Goal: Task Accomplishment & Management: Use online tool/utility

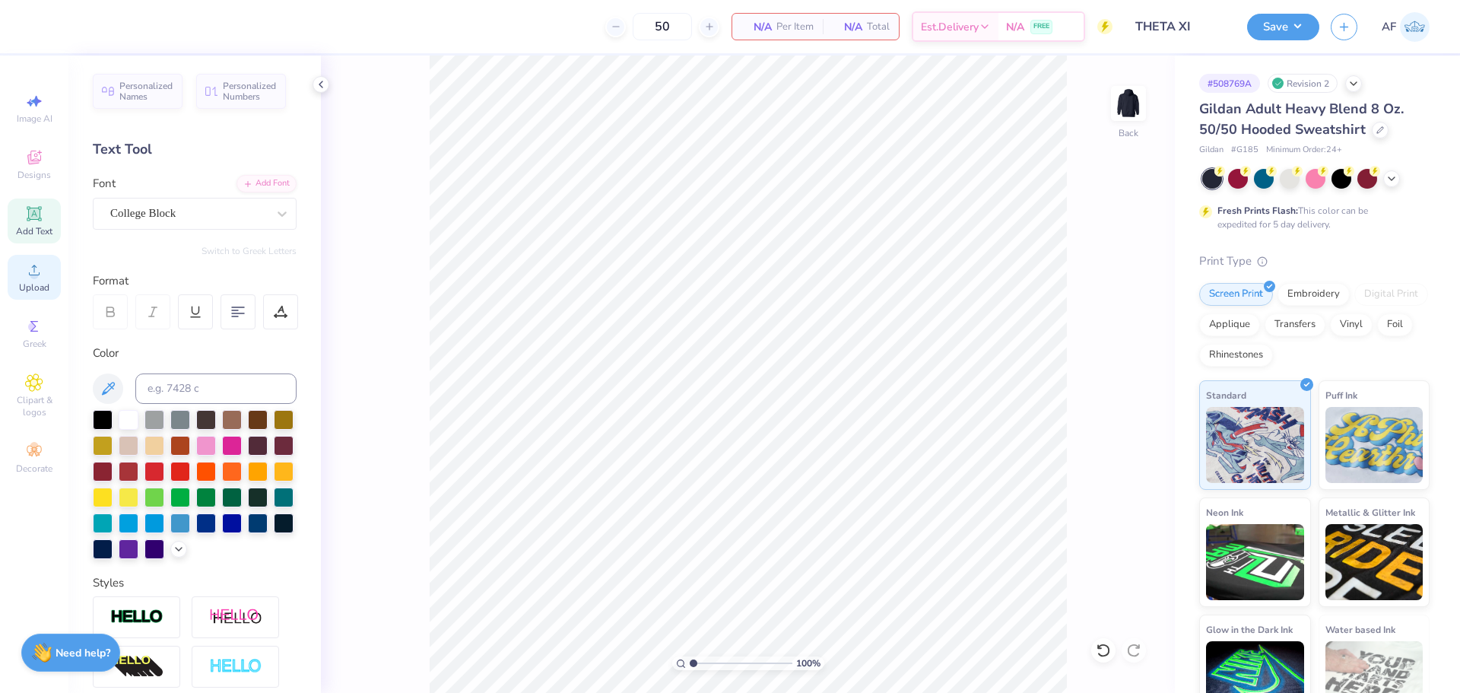
click at [31, 286] on span "Upload" at bounding box center [34, 287] width 30 height 12
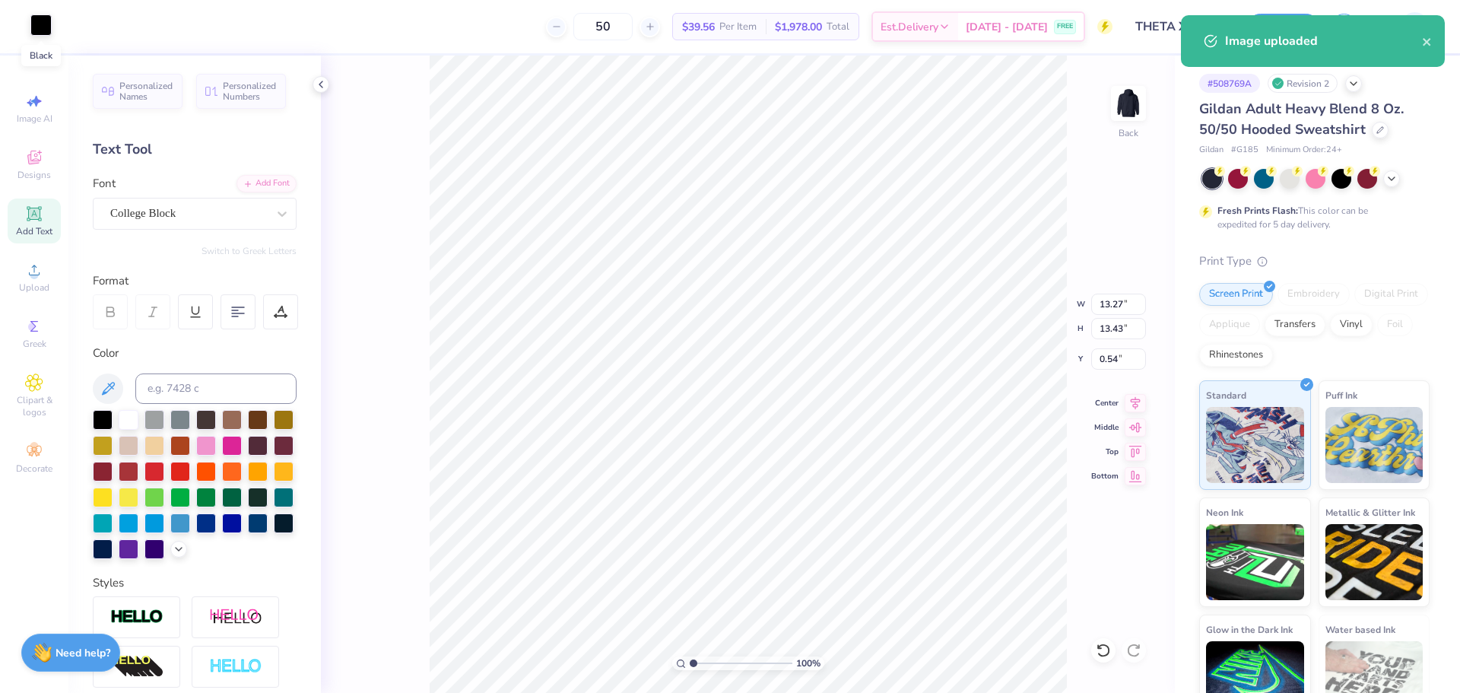
click at [34, 30] on div at bounding box center [40, 24] width 21 height 21
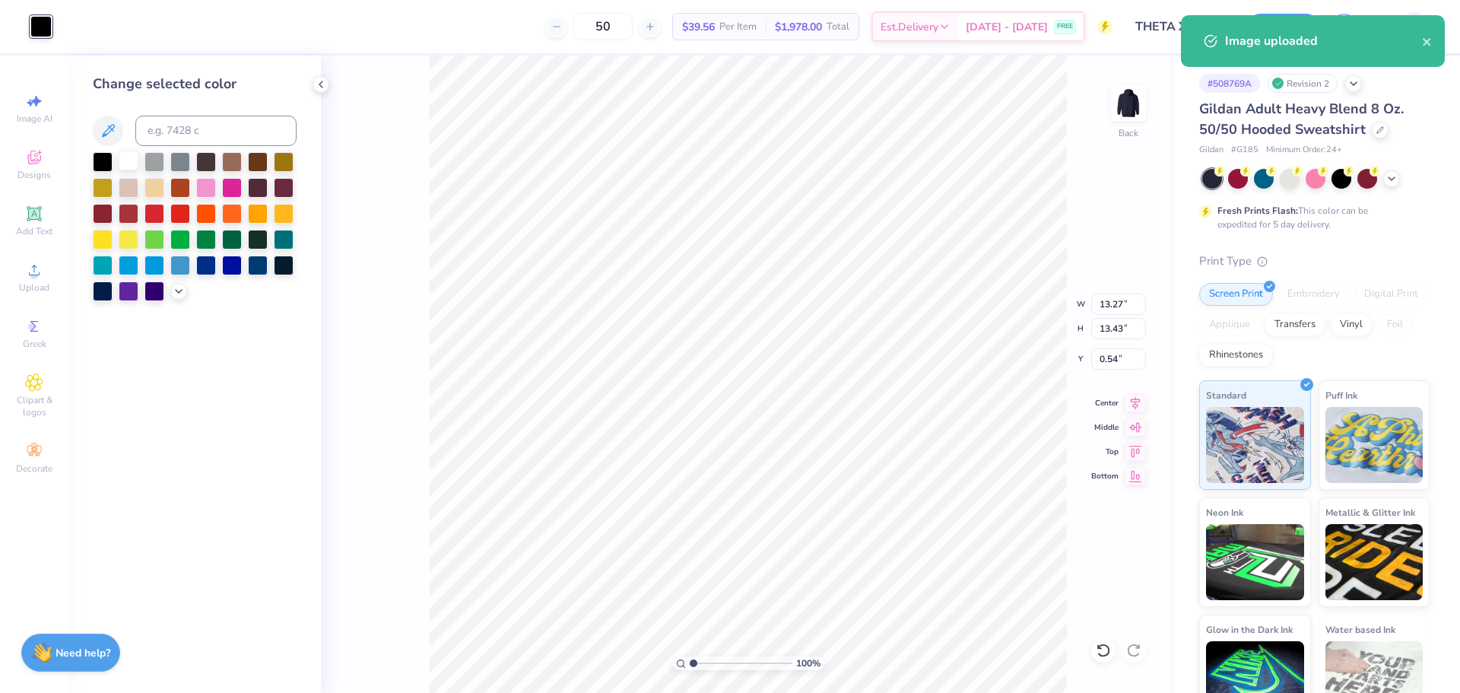
click at [125, 165] on div at bounding box center [129, 161] width 20 height 20
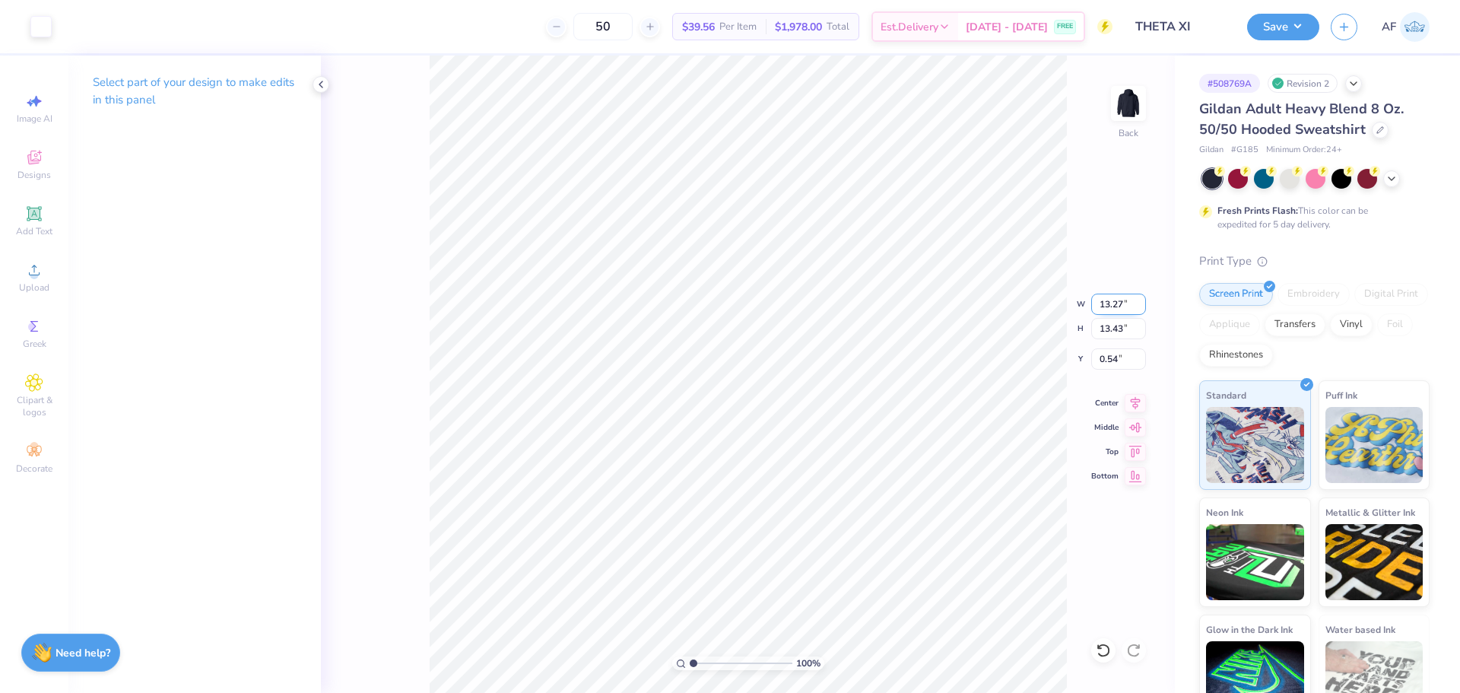
click at [1107, 309] on input "13.27" at bounding box center [1118, 303] width 55 height 21
type input "12.20"
type input "12.35"
click at [1101, 359] on input "1.08" at bounding box center [1118, 358] width 55 height 21
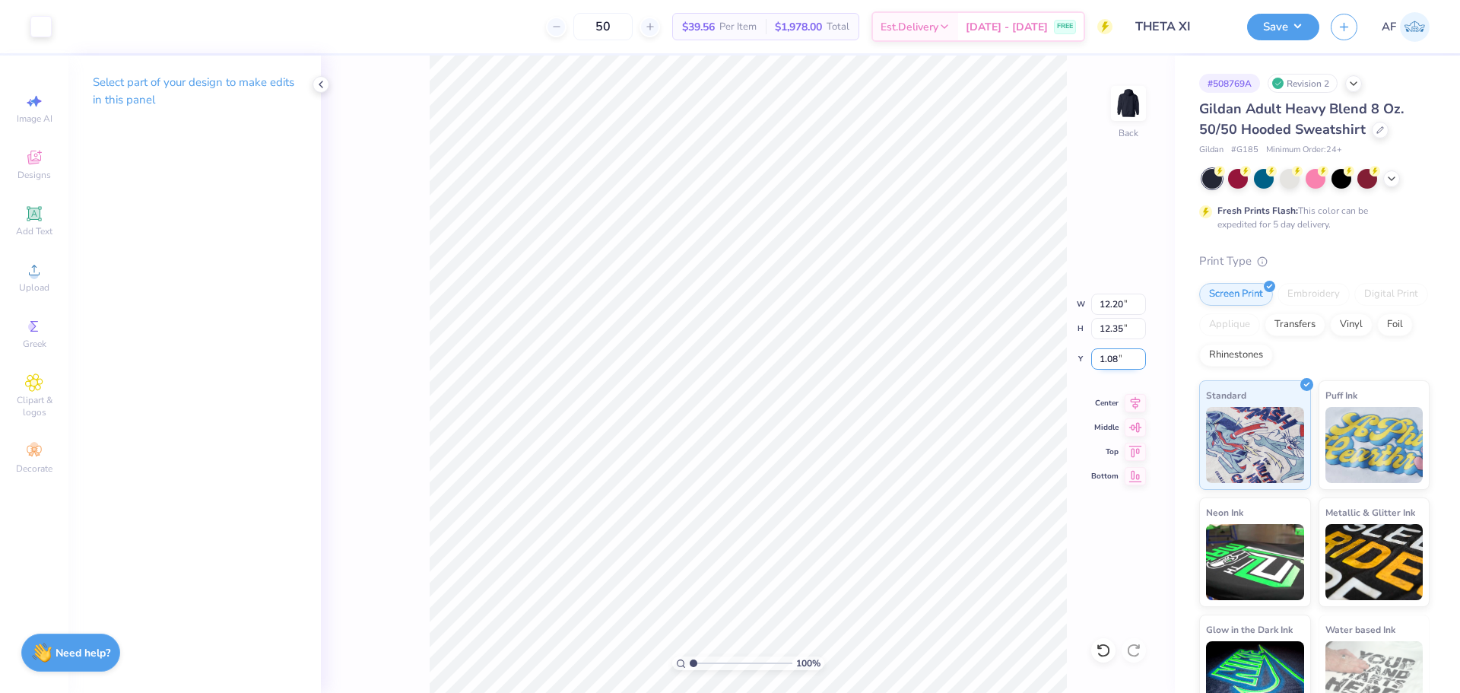
click at [1101, 359] on input "1.08" at bounding box center [1118, 358] width 55 height 21
type input "1.65"
type input "8.17"
click at [262, 604] on div "Art colors 50 $39.56 Per Item $1,978.00 Total Est. Delivery Aug 30 - Sep 2 FREE…" at bounding box center [730, 346] width 1460 height 693
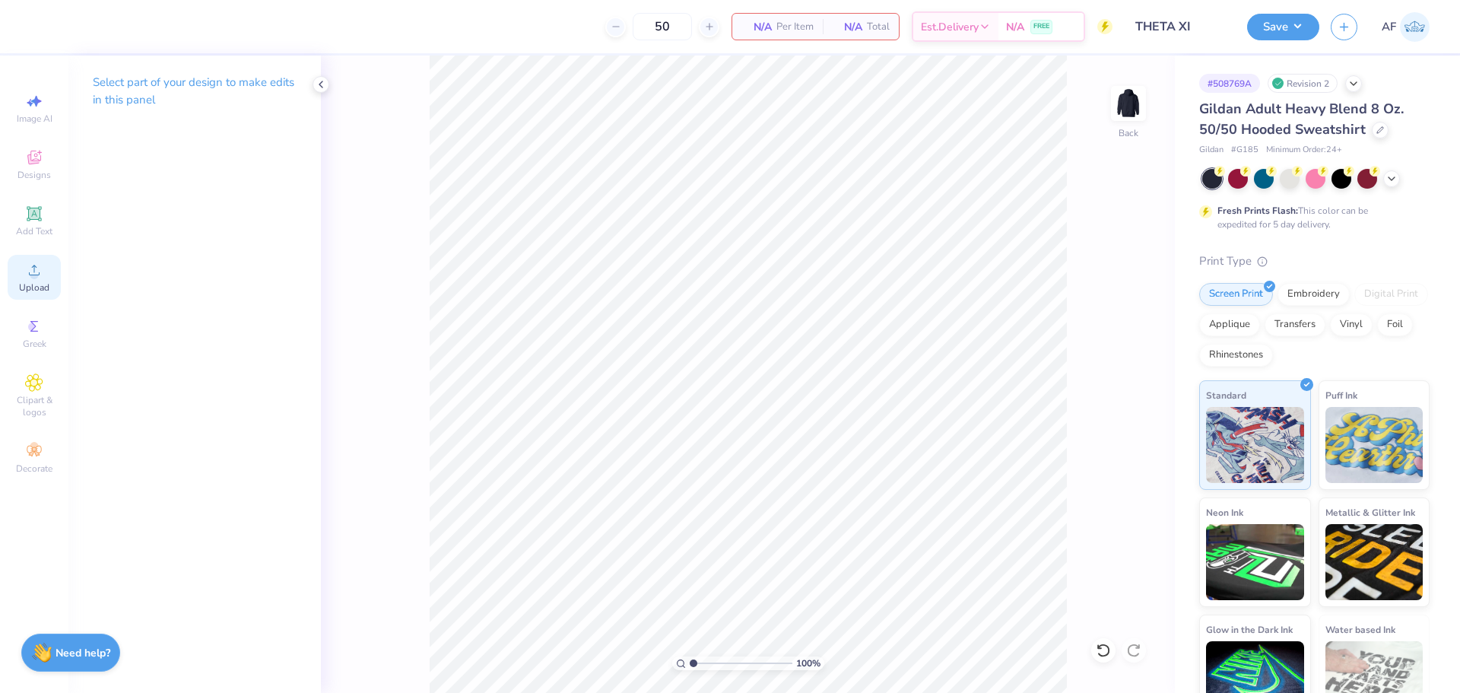
click at [28, 273] on icon at bounding box center [34, 270] width 18 height 18
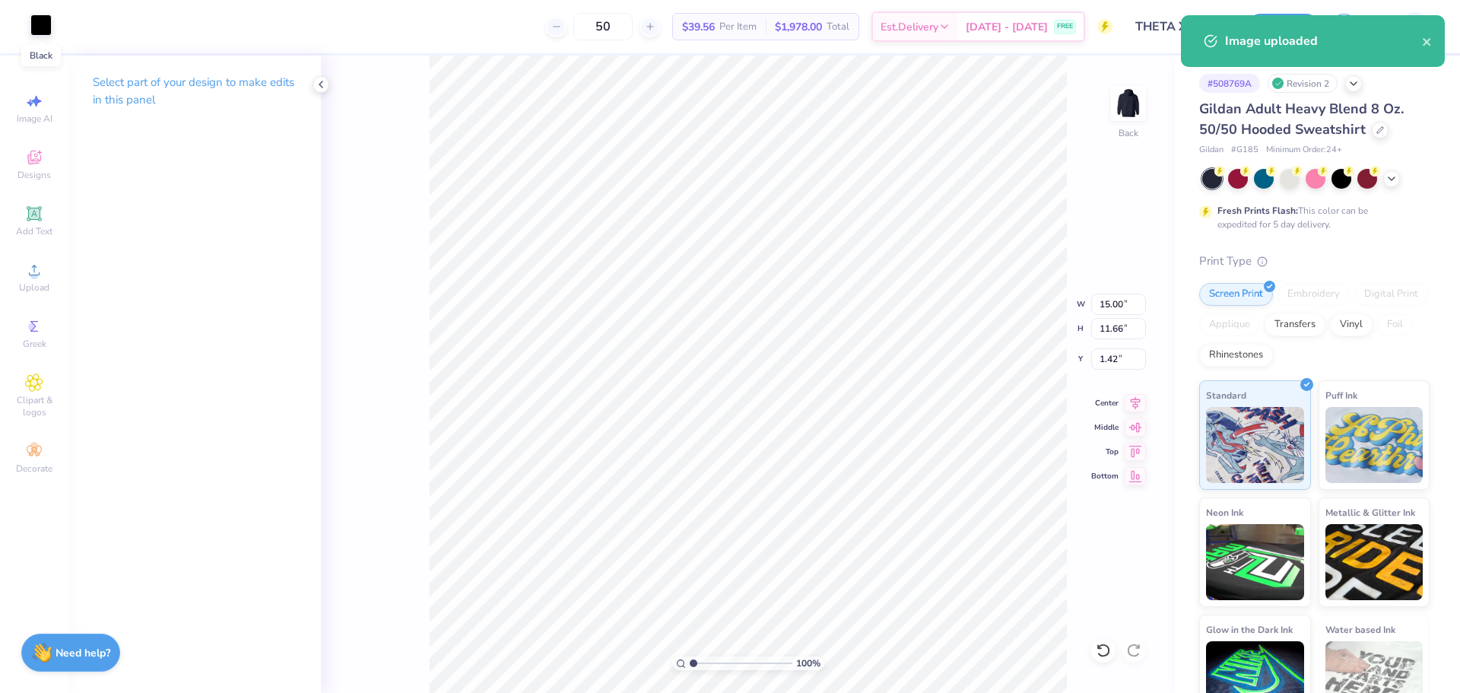
click at [47, 29] on div at bounding box center [40, 24] width 21 height 21
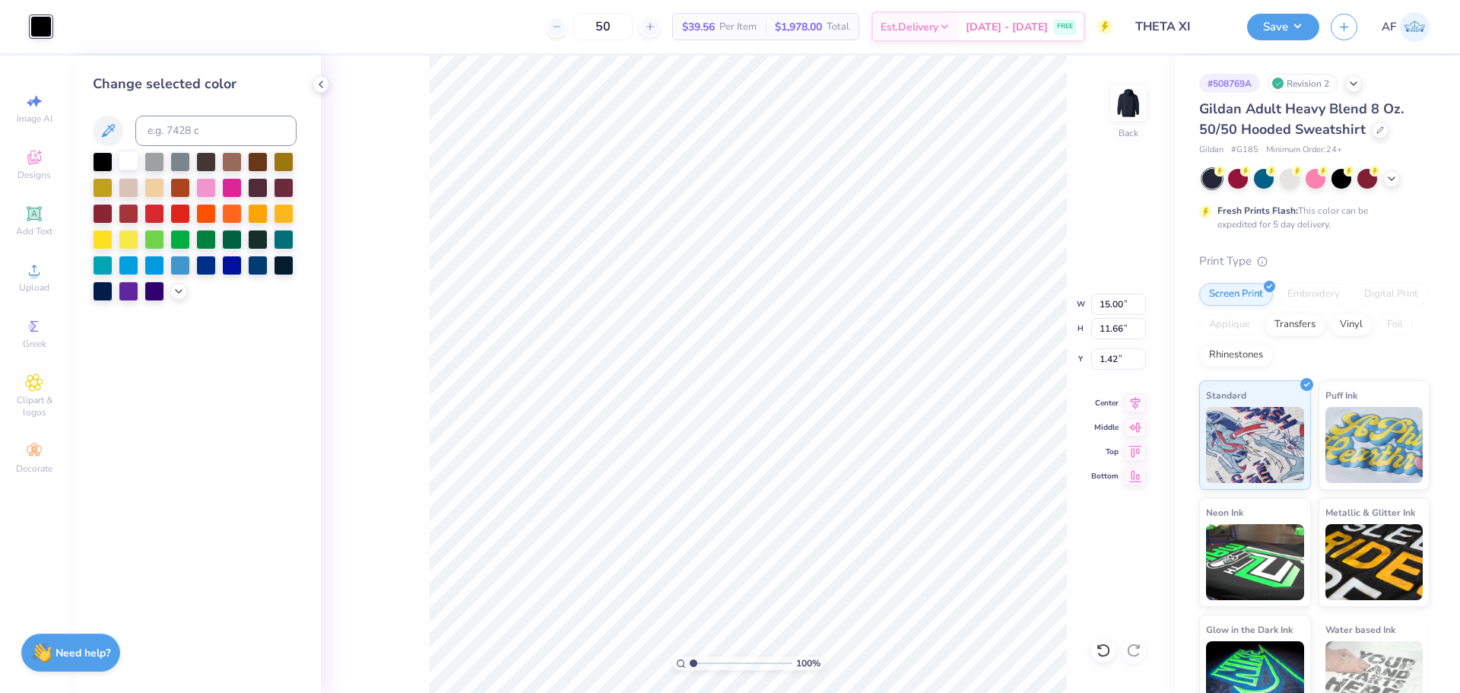
click at [123, 154] on div at bounding box center [129, 161] width 20 height 20
click at [1109, 304] on input "15.00" at bounding box center [1118, 303] width 55 height 21
type input "12.20"
type input "9.49"
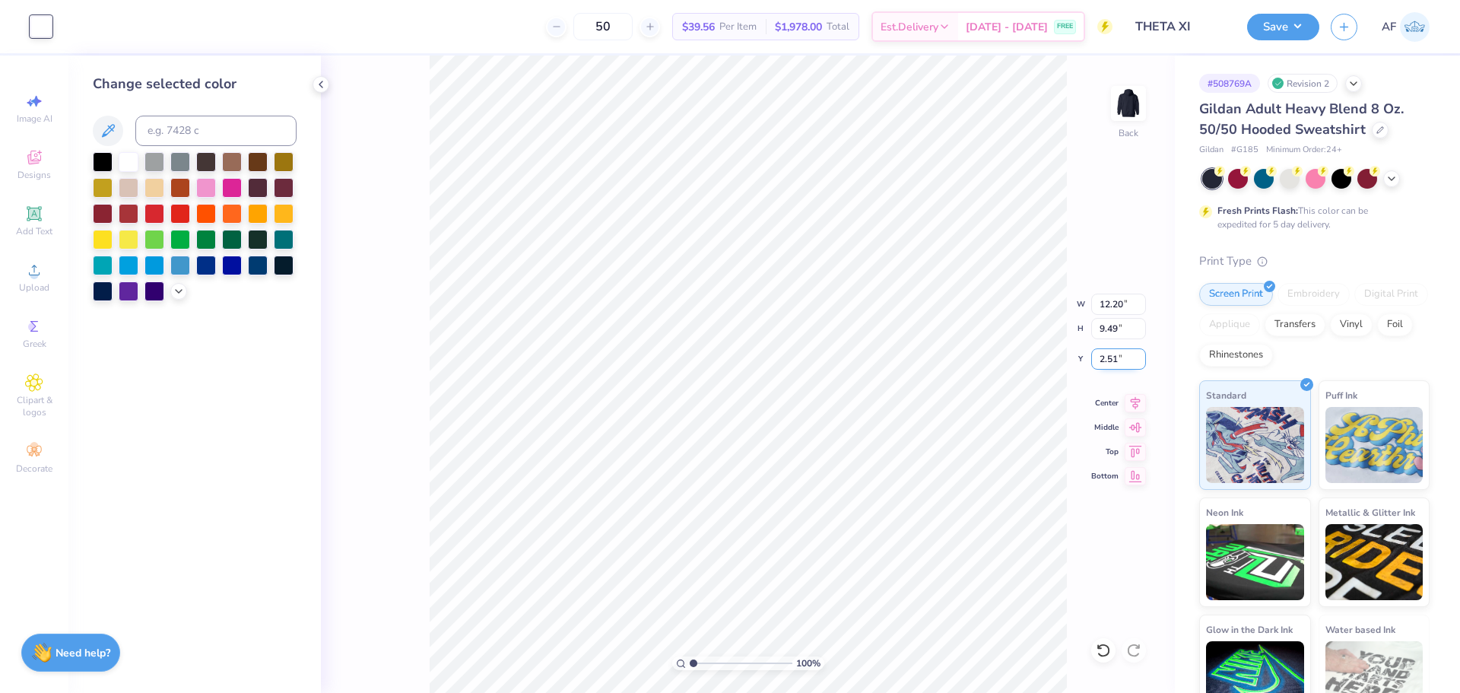
click at [1094, 355] on input "2.51" at bounding box center [1118, 358] width 55 height 21
click at [1110, 356] on input "2.51" at bounding box center [1118, 358] width 55 height 21
type input "3.00"
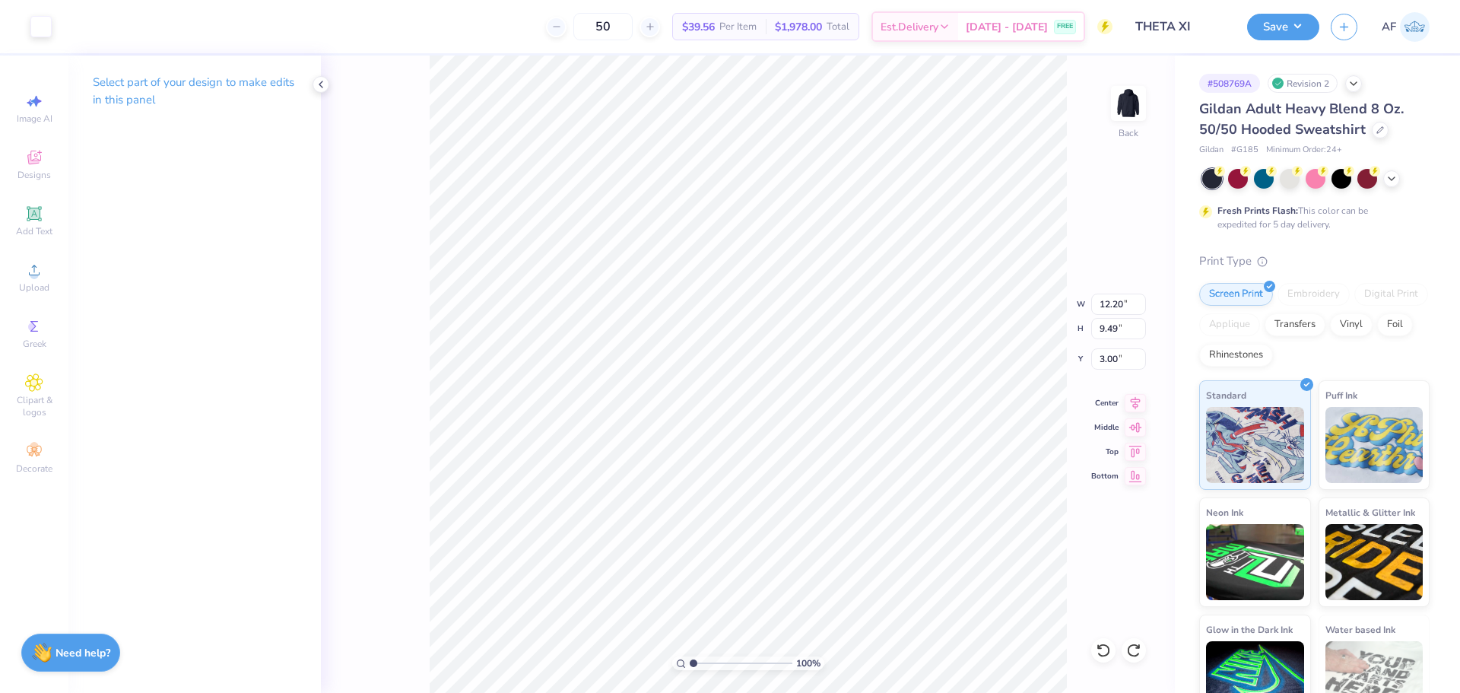
type input "11.64"
type input "5.98"
click at [1133, 401] on icon at bounding box center [1135, 400] width 10 height 13
click at [1134, 400] on icon at bounding box center [1134, 401] width 21 height 18
type input "8.59"
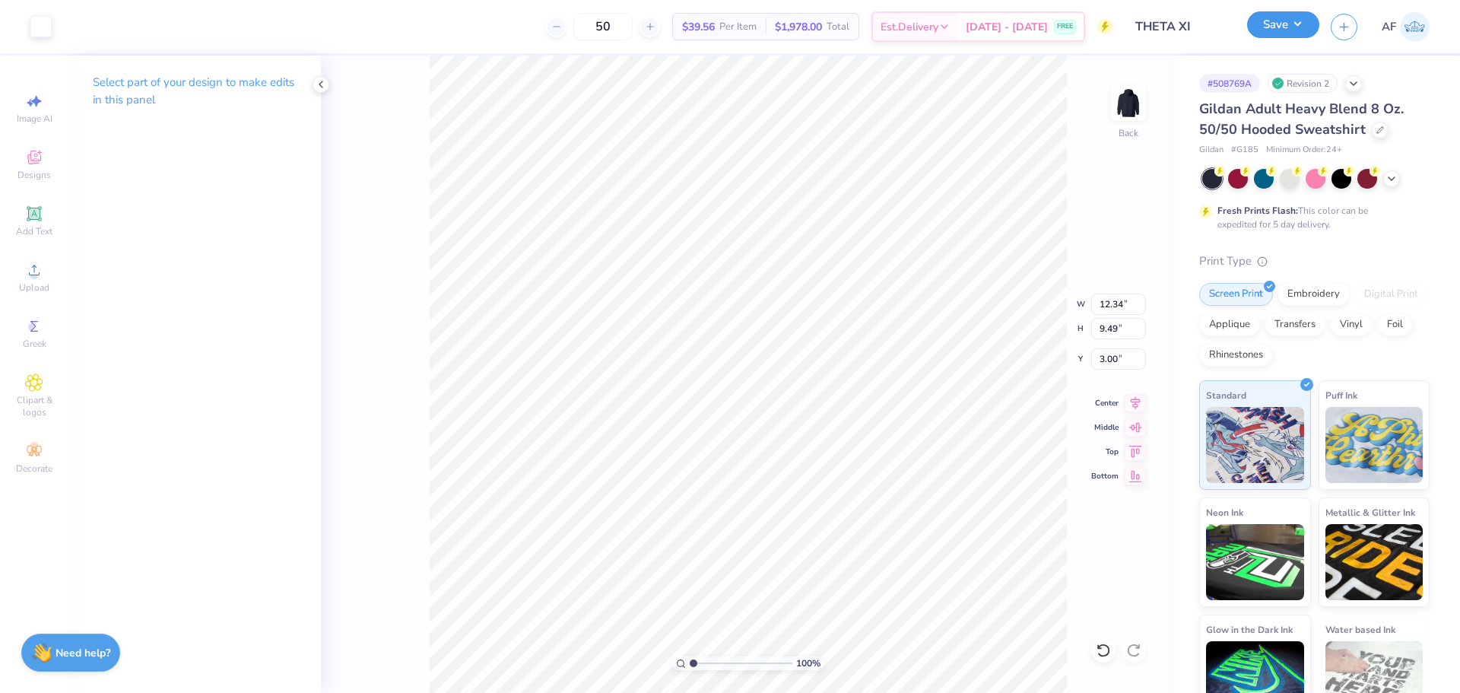
click at [1316, 30] on button "Save" at bounding box center [1283, 24] width 72 height 27
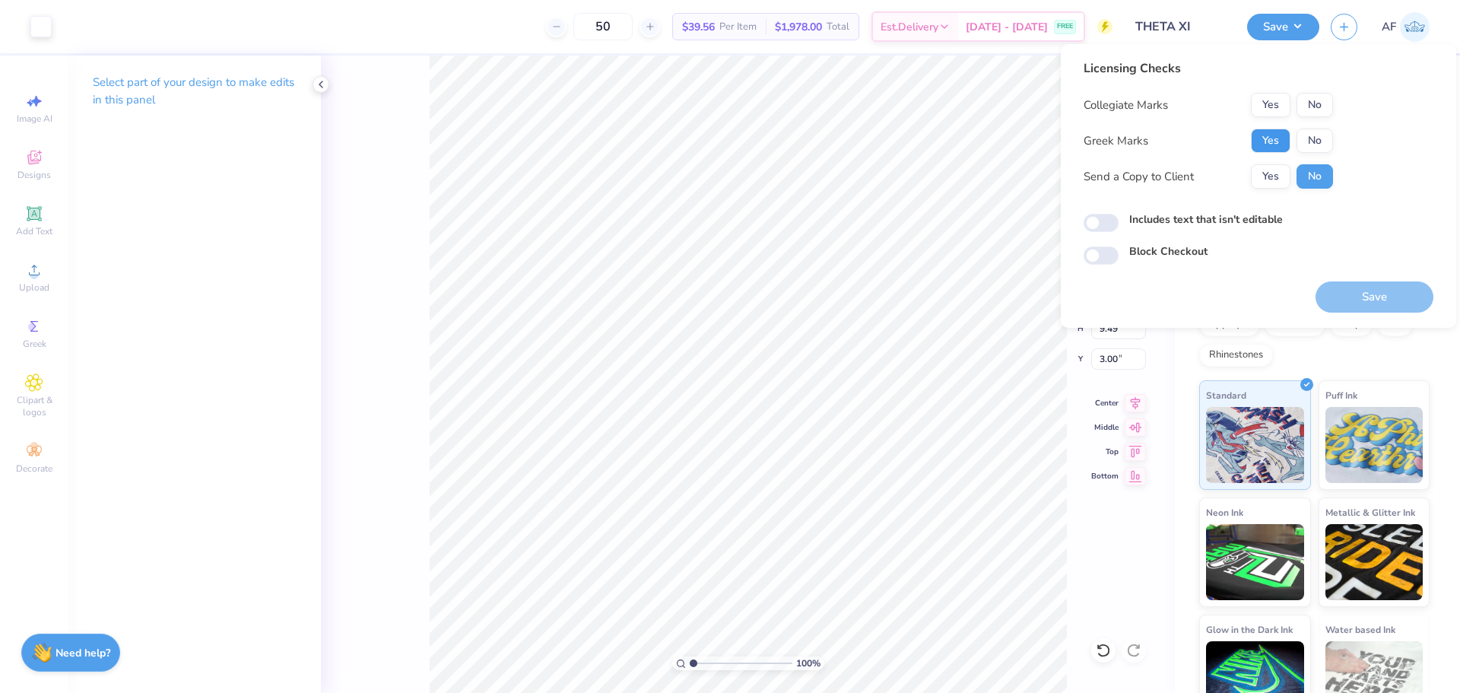
click at [1265, 140] on button "Yes" at bounding box center [1271, 140] width 40 height 24
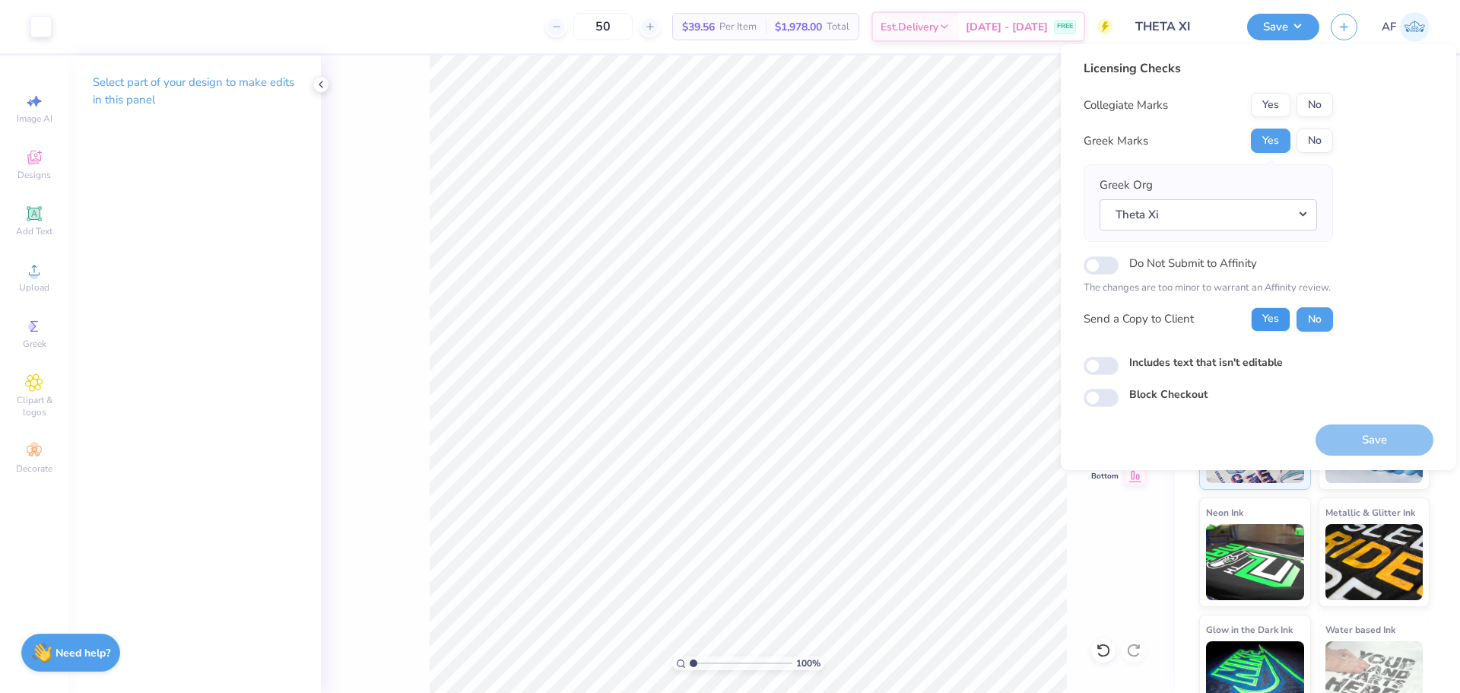
click at [1270, 328] on button "Yes" at bounding box center [1271, 319] width 40 height 24
click at [1254, 110] on button "Yes" at bounding box center [1271, 105] width 40 height 24
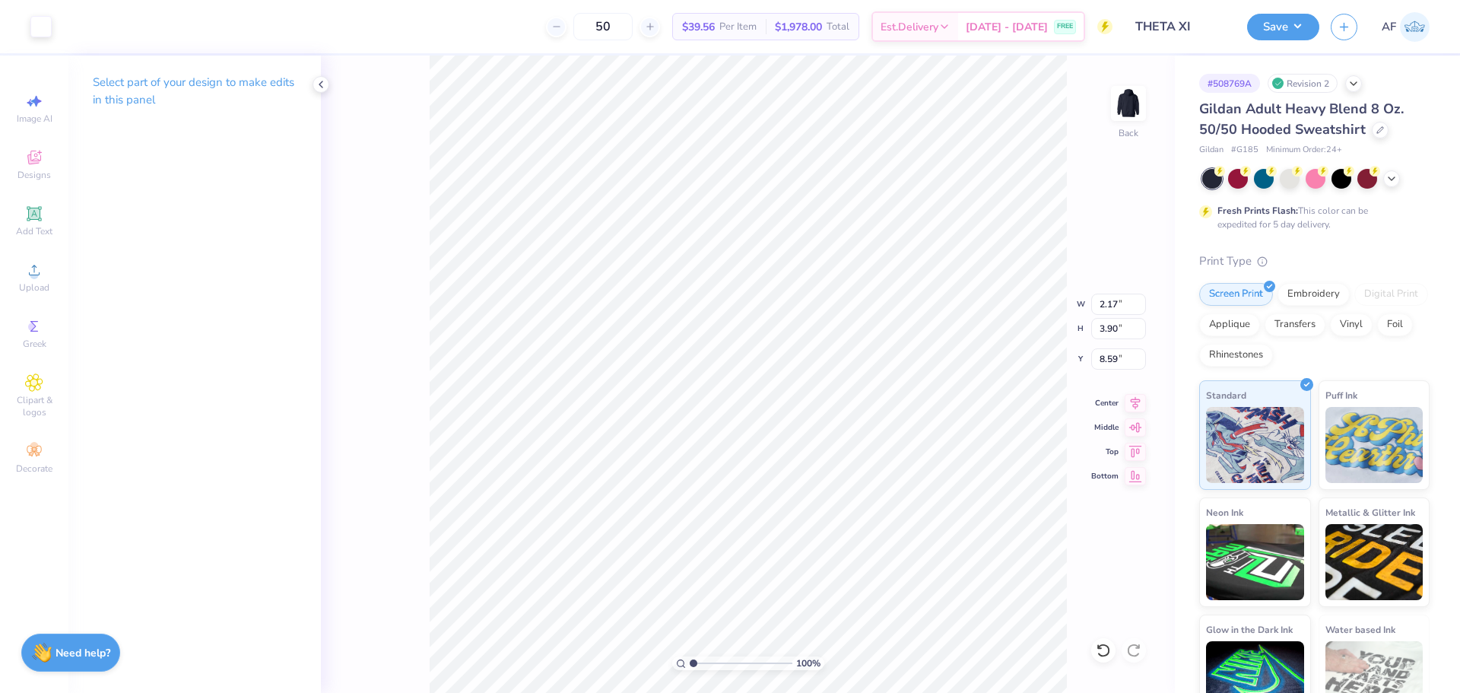
type input "8.67"
type input "8.75"
click at [357, 181] on div "100 % Back" at bounding box center [748, 373] width 854 height 637
click at [1305, 27] on button "Save" at bounding box center [1283, 24] width 72 height 27
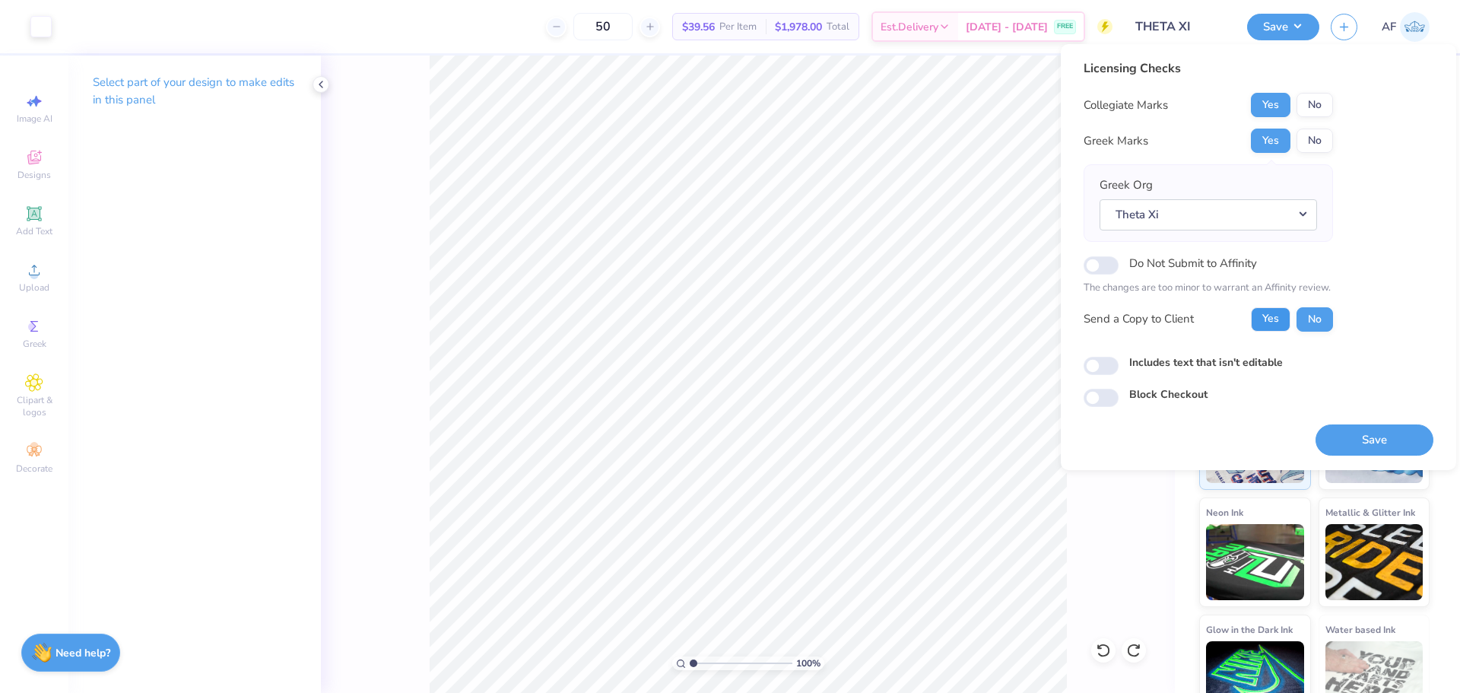
click at [1274, 315] on button "Yes" at bounding box center [1271, 319] width 40 height 24
click at [1365, 432] on button "Save" at bounding box center [1374, 439] width 118 height 31
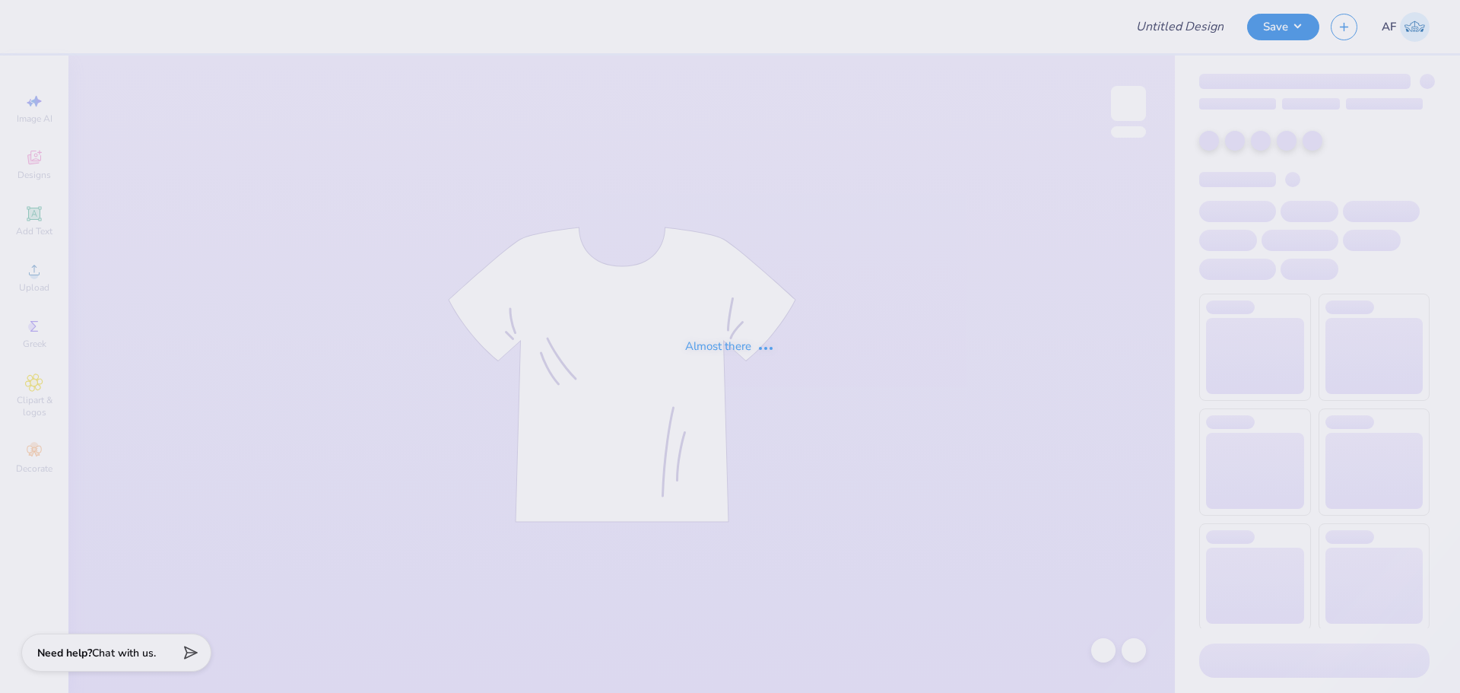
type input "Xa"
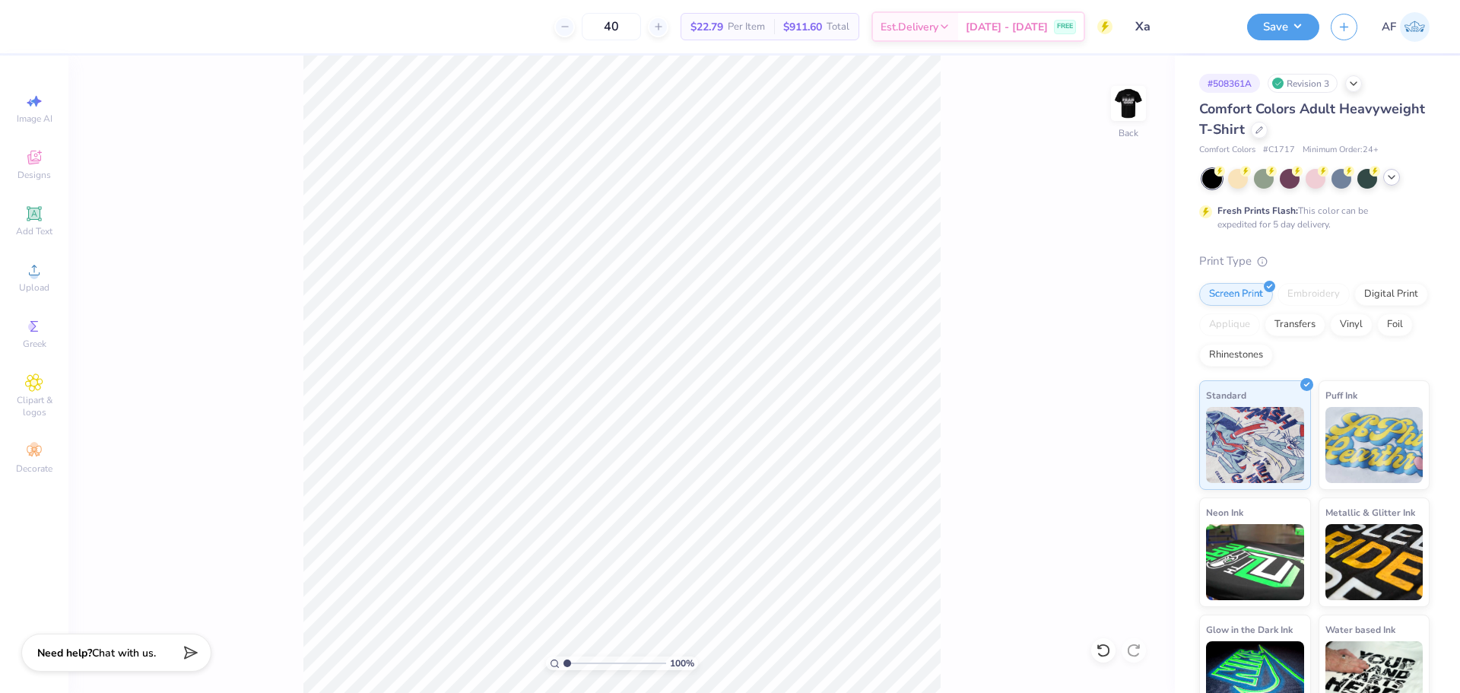
click at [1388, 177] on icon at bounding box center [1391, 177] width 12 height 12
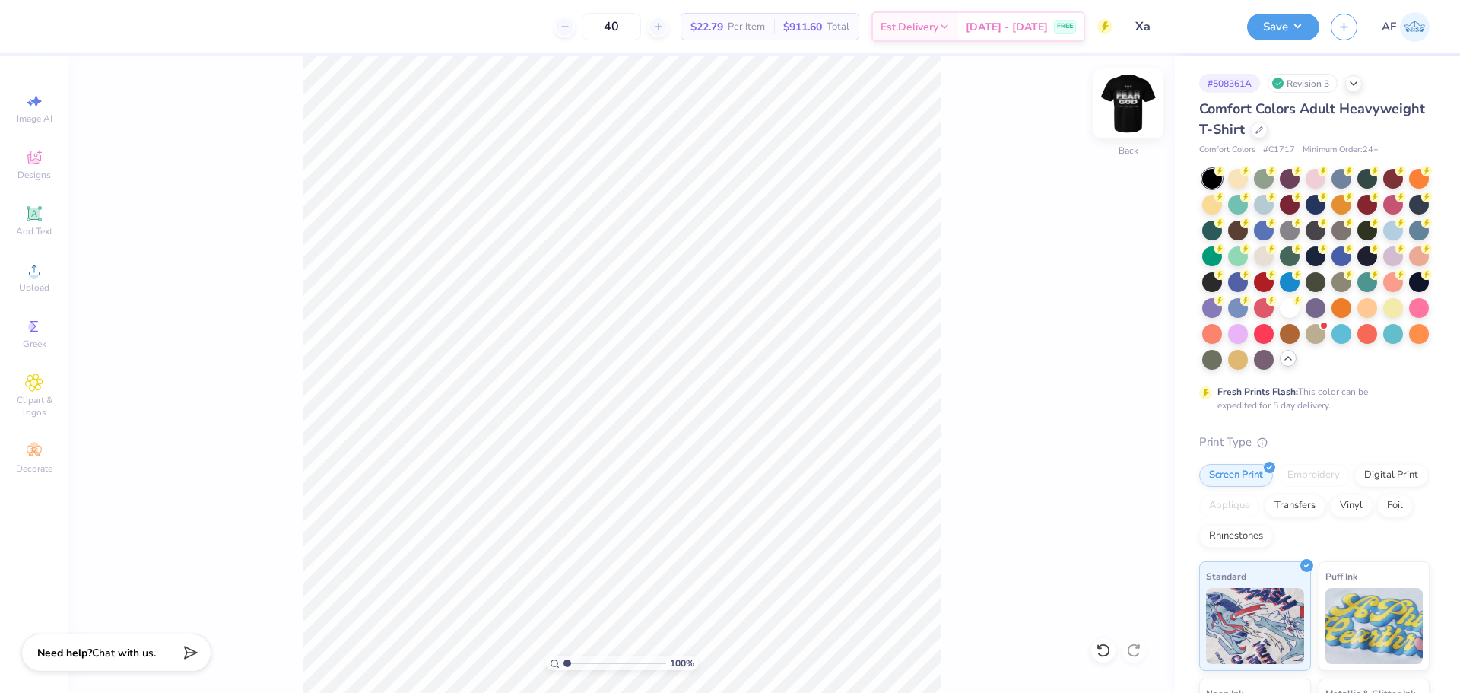
click at [1121, 119] on img at bounding box center [1128, 103] width 61 height 61
click at [249, 586] on div "100 % Front" at bounding box center [621, 373] width 1106 height 637
click at [1124, 107] on img at bounding box center [1128, 103] width 61 height 61
click at [49, 283] on span "Upload" at bounding box center [34, 287] width 30 height 12
click at [771, 529] on li "Group" at bounding box center [801, 526] width 119 height 30
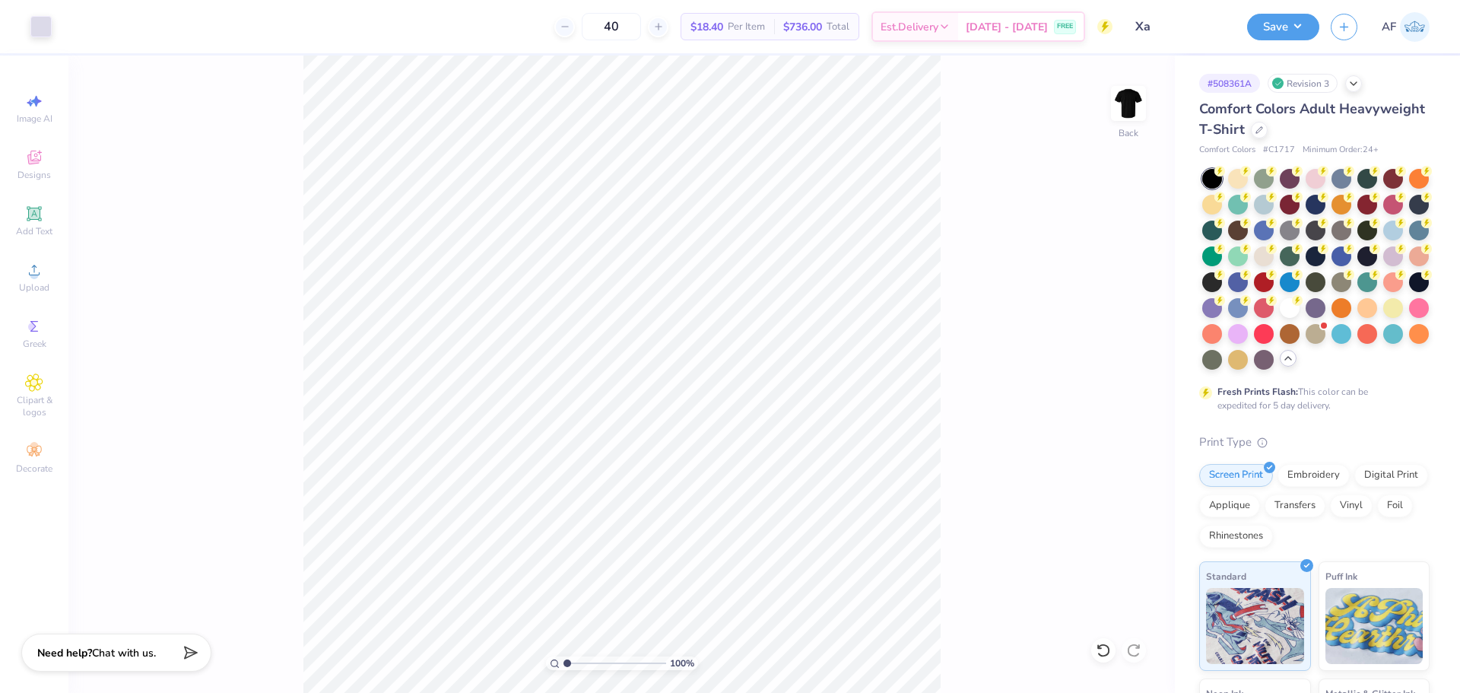
click at [298, 632] on div "100 % Back" at bounding box center [621, 373] width 1106 height 637
click at [601, 534] on li "Group" at bounding box center [616, 526] width 119 height 30
click at [1114, 306] on input "4.38" at bounding box center [1118, 303] width 55 height 21
click at [1118, 324] on input "15.25" at bounding box center [1118, 328] width 55 height 21
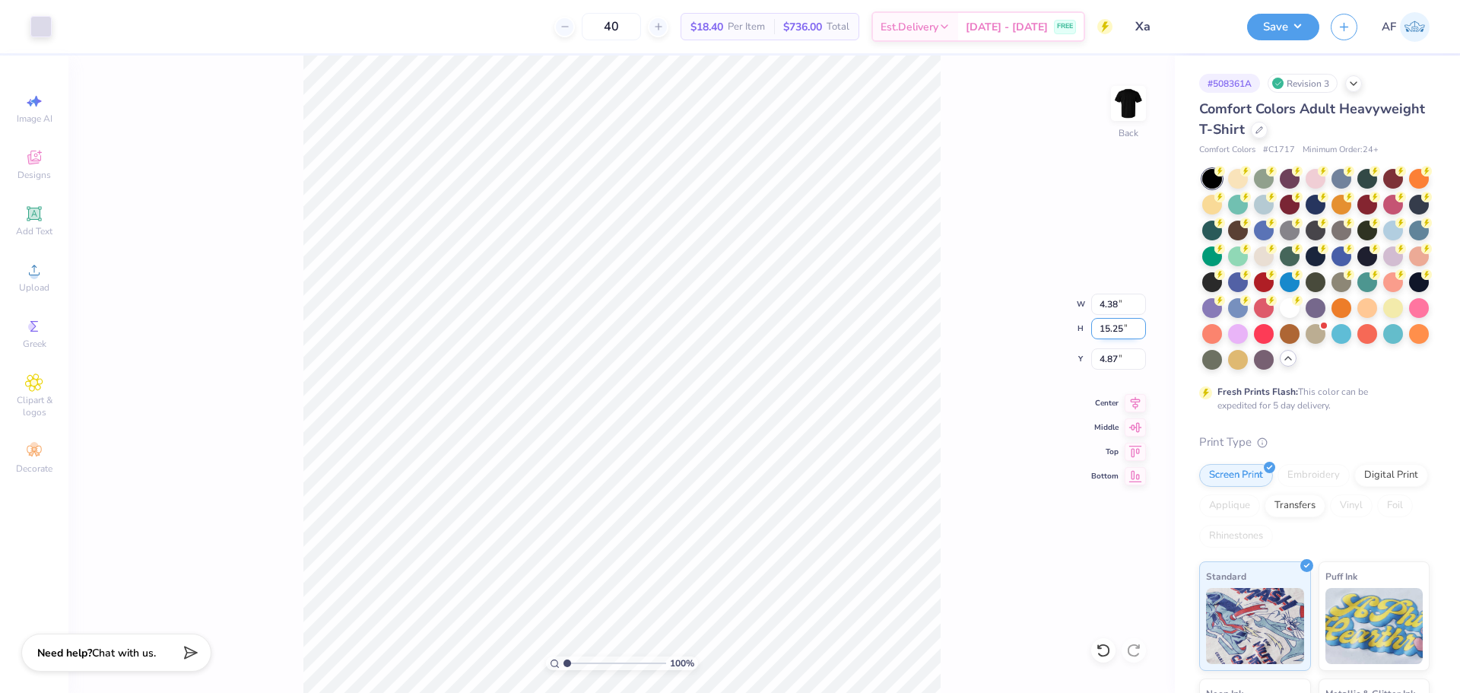
click at [1118, 324] on input "15.25" at bounding box center [1118, 328] width 55 height 21
type input "10"
type input "2.87"
type input "10.00"
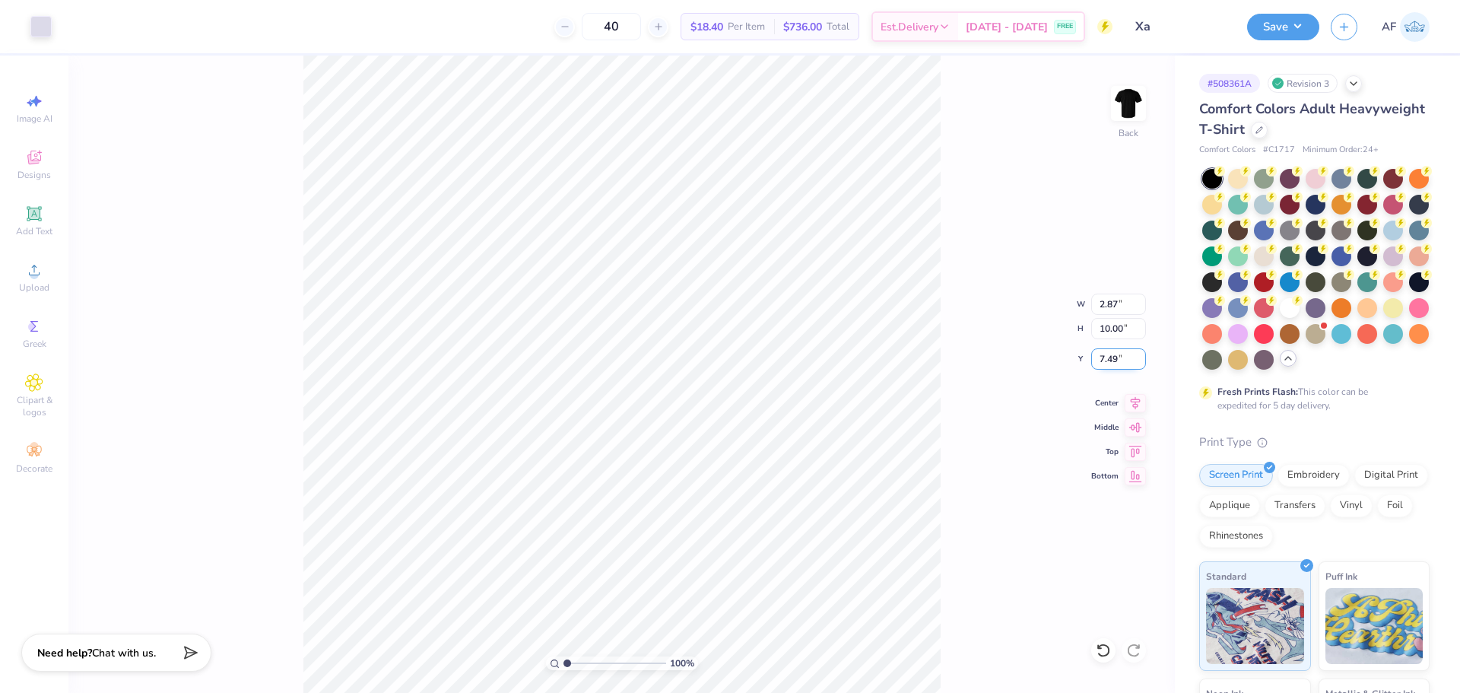
click at [1106, 360] on input "7.49" at bounding box center [1118, 358] width 55 height 21
click at [1114, 353] on input "8.52" at bounding box center [1118, 358] width 55 height 21
click at [1096, 357] on input "9.07" at bounding box center [1118, 358] width 55 height 21
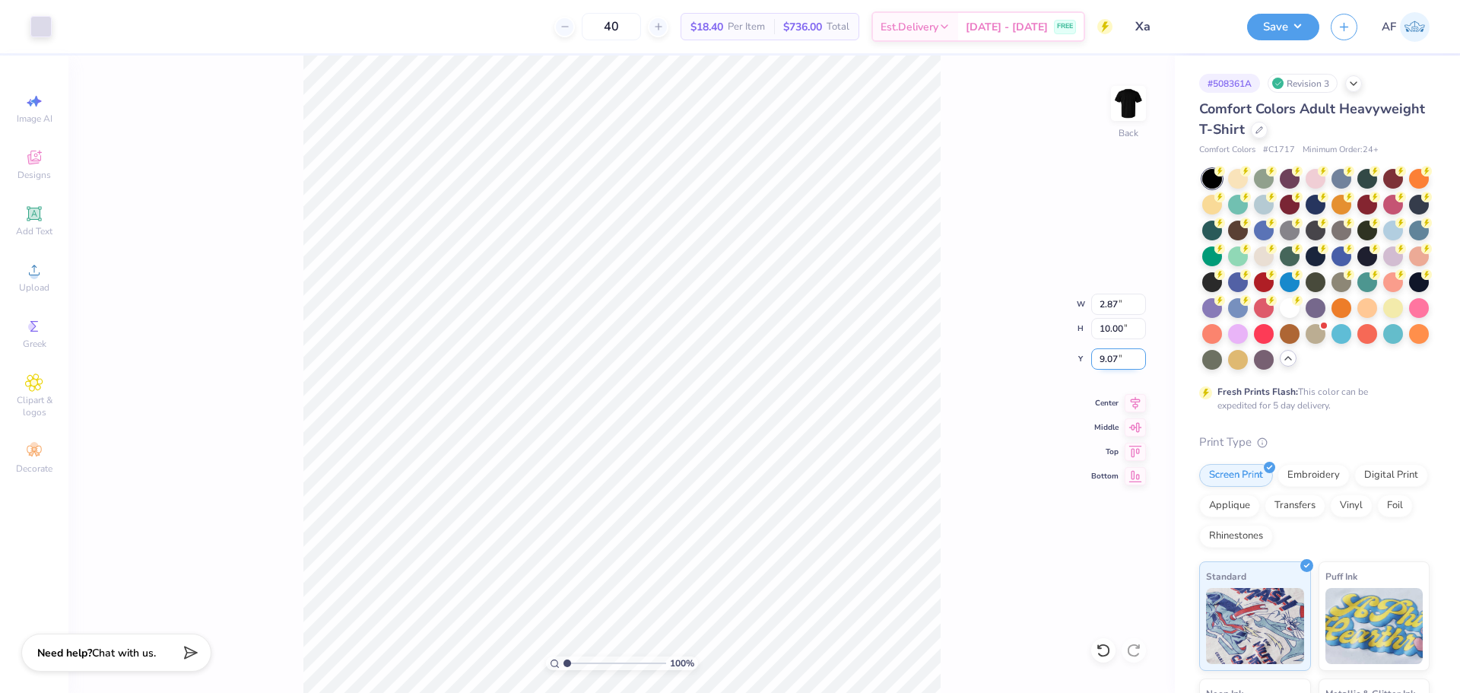
click at [1096, 357] on input "9.07" at bounding box center [1118, 358] width 55 height 21
click at [1108, 358] on input "9.00" at bounding box center [1118, 358] width 55 height 21
type input "9.50"
click at [219, 680] on div "100 % Back" at bounding box center [621, 373] width 1106 height 637
click at [1120, 114] on img at bounding box center [1128, 103] width 61 height 61
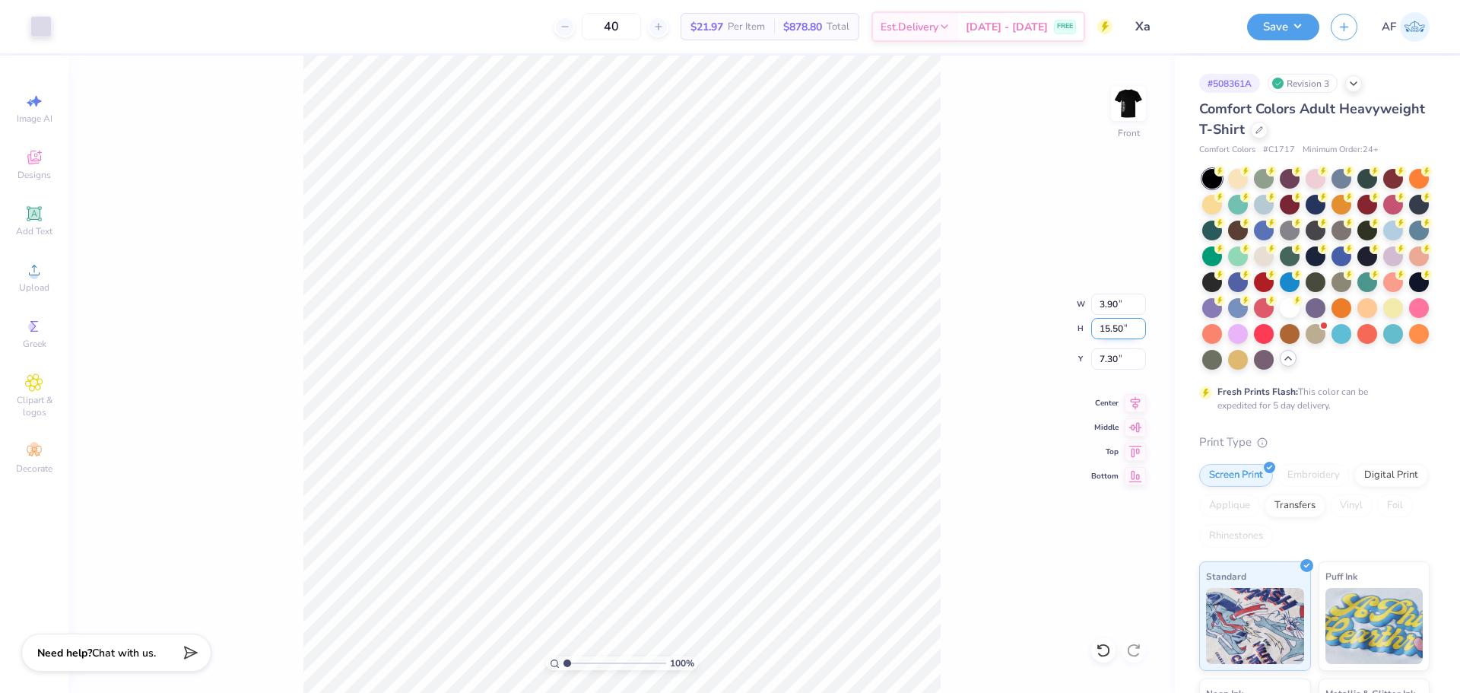
click at [1104, 321] on input "15.50" at bounding box center [1118, 328] width 55 height 21
type input "13"
type input "3.27"
type input "13.00"
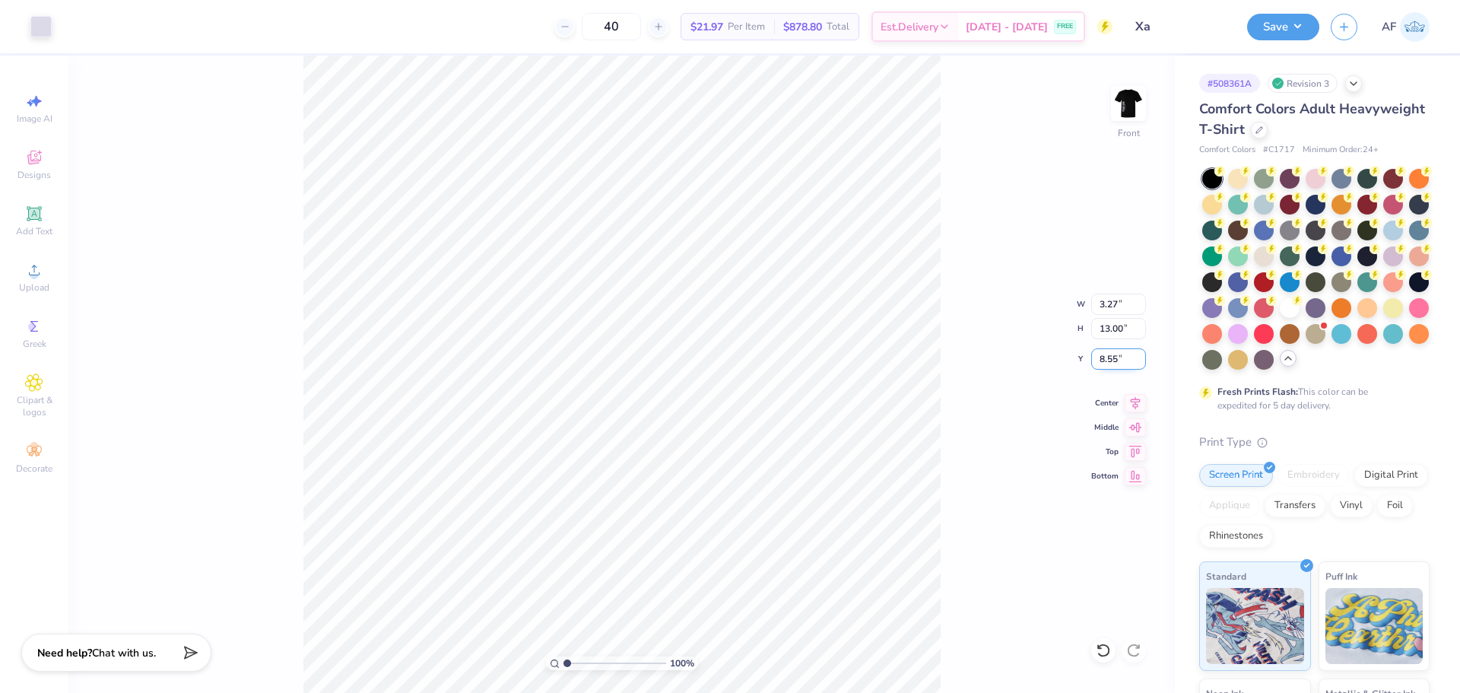
click at [1110, 357] on input "8.55" at bounding box center [1118, 358] width 55 height 21
type input "3.00"
click at [1127, 403] on icon at bounding box center [1134, 401] width 21 height 18
click at [1305, 30] on button "Save" at bounding box center [1283, 24] width 72 height 27
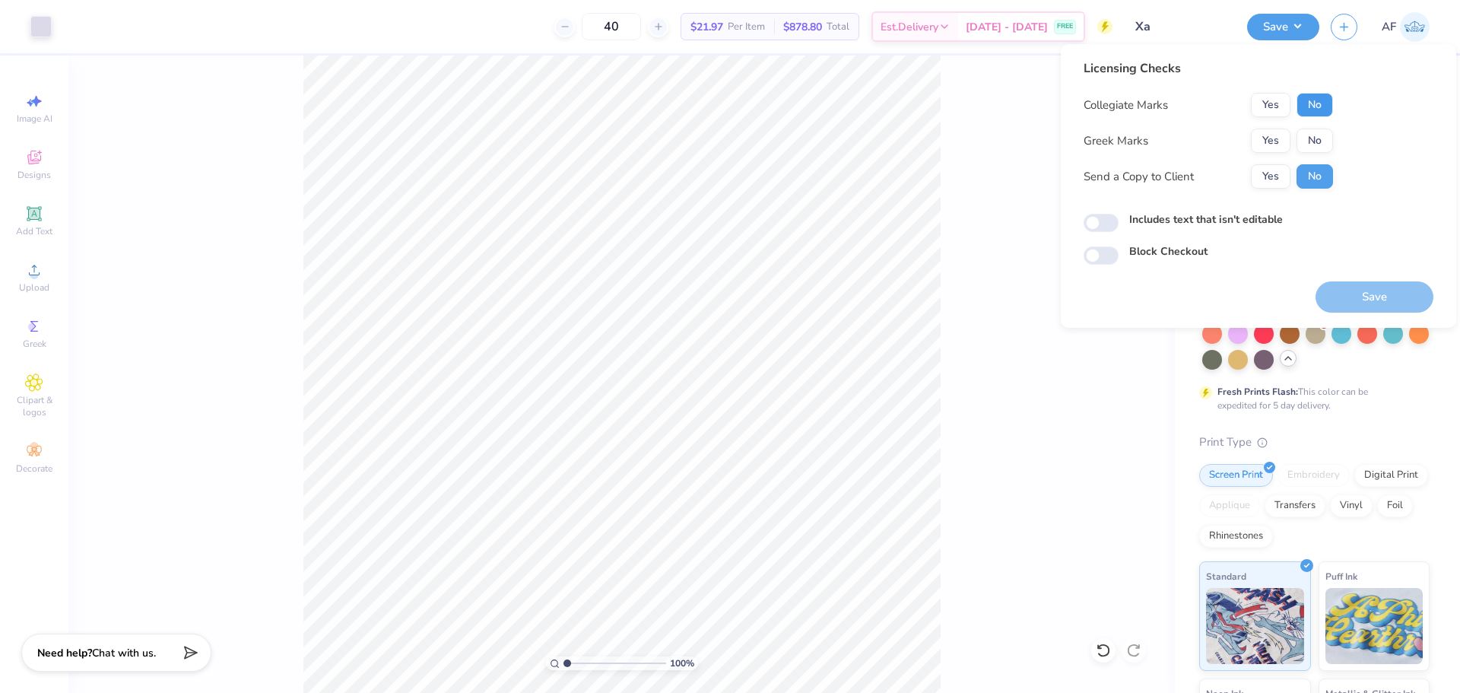
click at [1328, 106] on button "No" at bounding box center [1314, 105] width 36 height 24
click at [1305, 148] on button "No" at bounding box center [1314, 140] width 36 height 24
click at [1271, 187] on button "Yes" at bounding box center [1271, 176] width 40 height 24
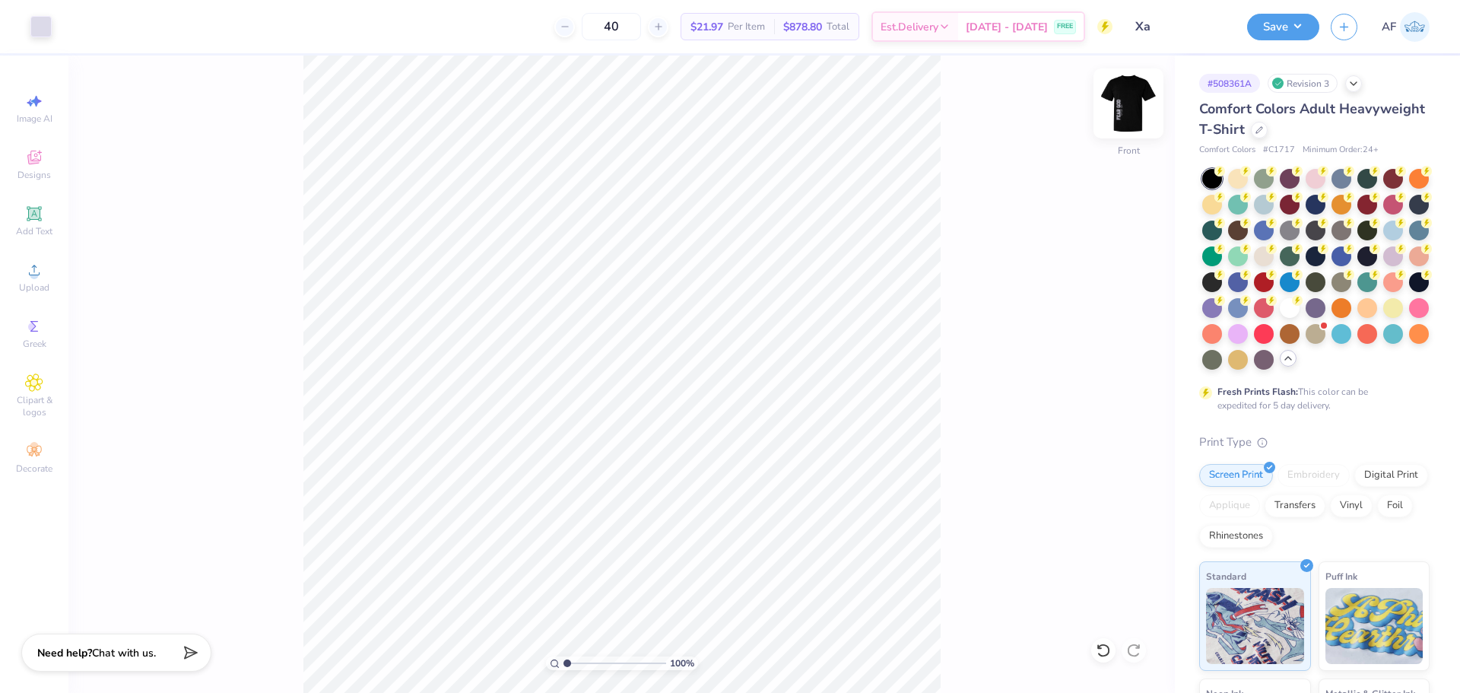
click at [1127, 92] on img at bounding box center [1128, 103] width 61 height 61
click at [1300, 23] on button "Save" at bounding box center [1283, 24] width 72 height 27
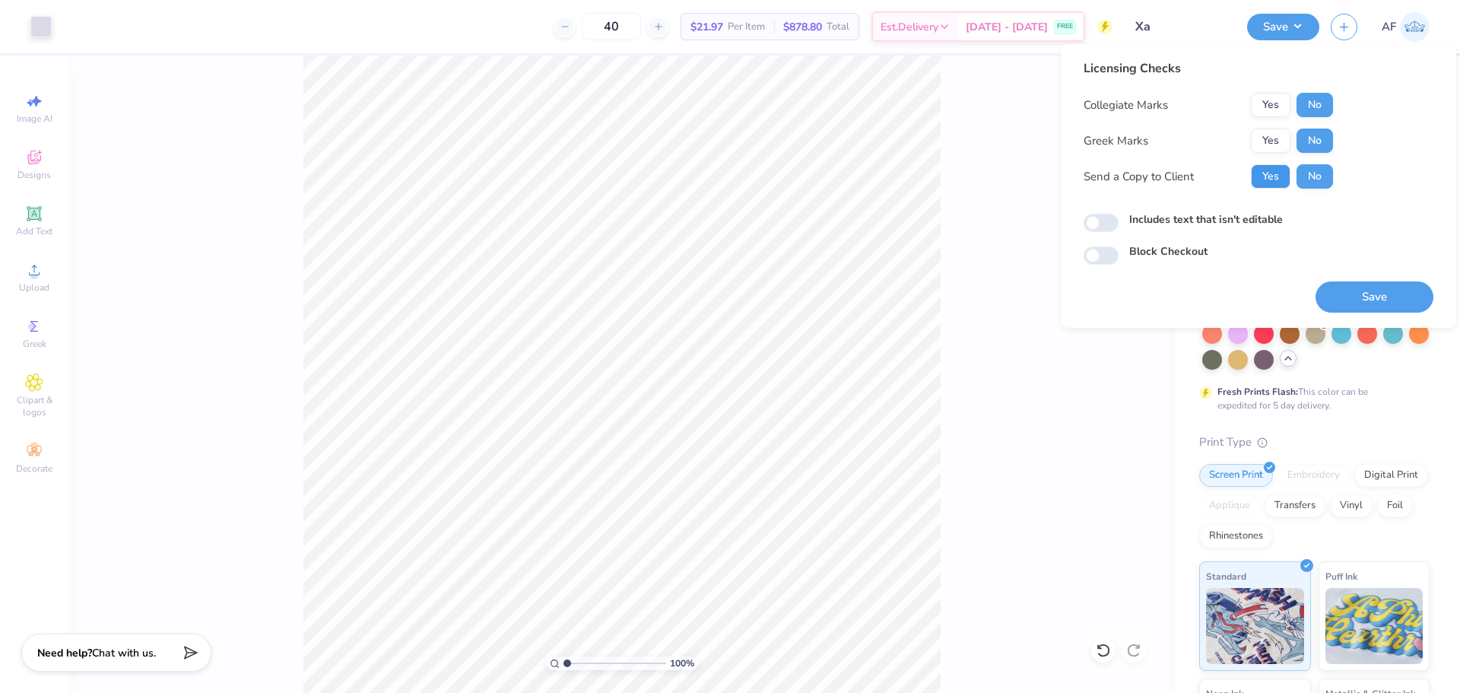
click at [1267, 177] on button "Yes" at bounding box center [1271, 176] width 40 height 24
click at [1390, 301] on button "Save" at bounding box center [1374, 296] width 118 height 31
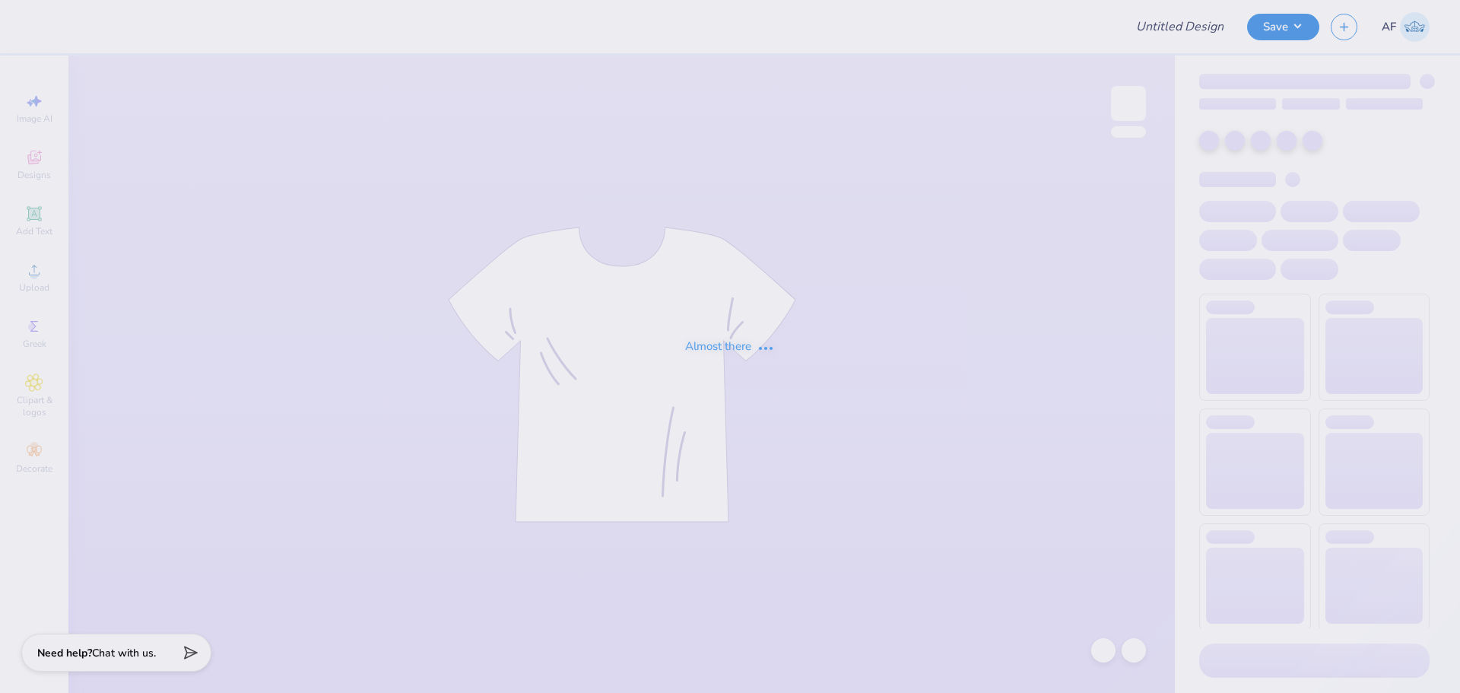
type input "Xa"
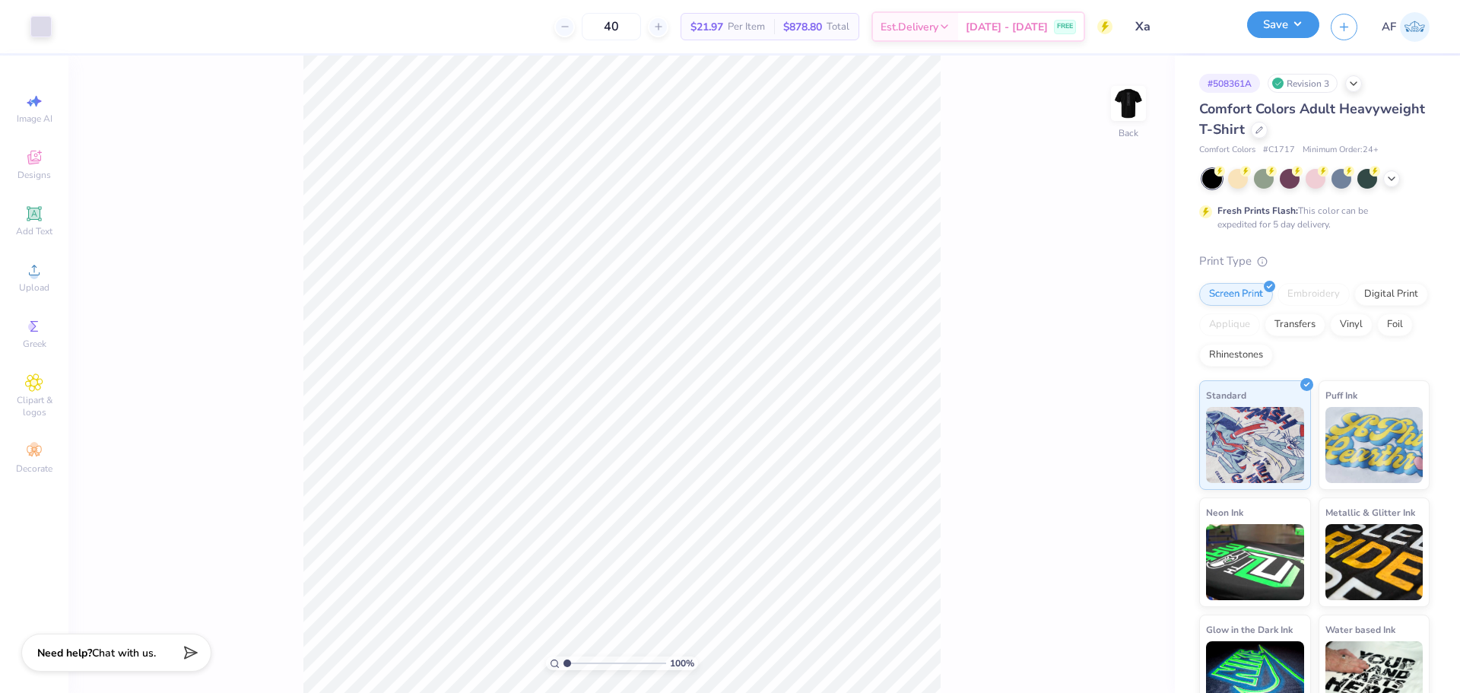
click at [1302, 32] on button "Save" at bounding box center [1283, 24] width 72 height 27
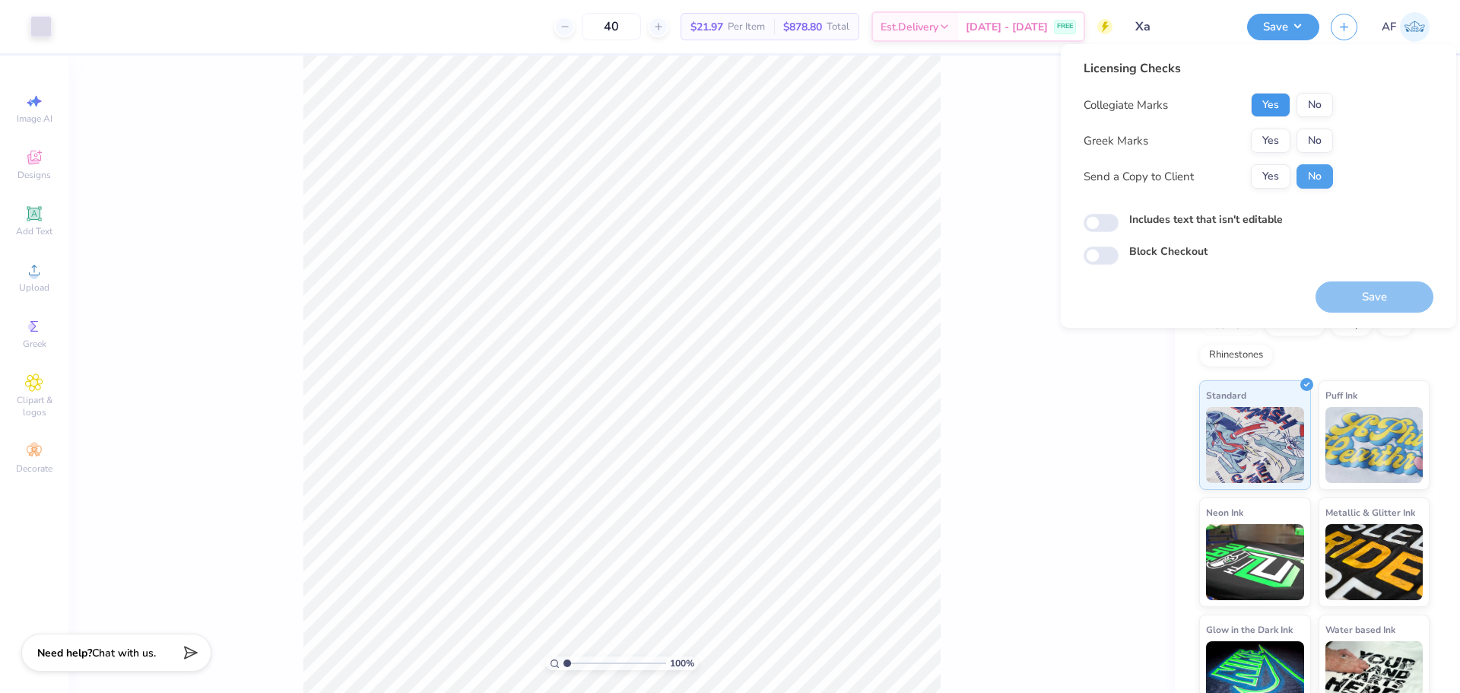
click at [1272, 108] on button "Yes" at bounding box center [1271, 105] width 40 height 24
click at [1324, 141] on button "No" at bounding box center [1314, 140] width 36 height 24
click at [1265, 171] on button "Yes" at bounding box center [1271, 176] width 40 height 24
click at [1360, 298] on button "Save" at bounding box center [1374, 296] width 118 height 31
